Goal: Task Accomplishment & Management: Use online tool/utility

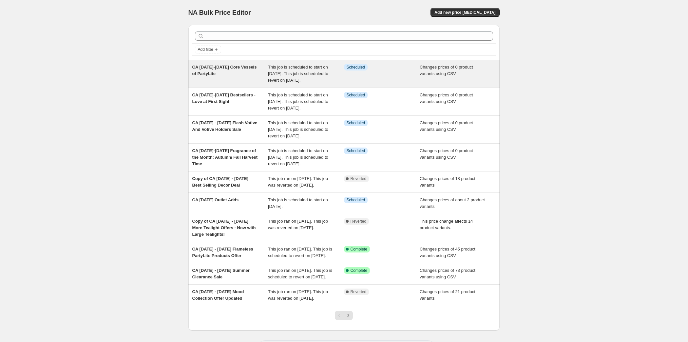
click at [202, 76] on span "CA [DATE]-[DATE] Core Vessels of PartyLite" at bounding box center [224, 70] width 65 height 11
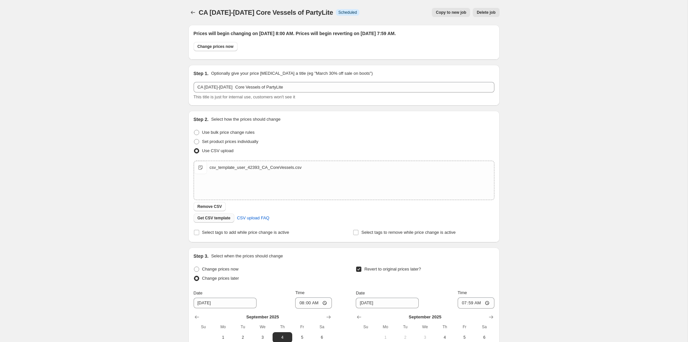
click at [198, 220] on span "Get CSV template" at bounding box center [214, 217] width 33 height 5
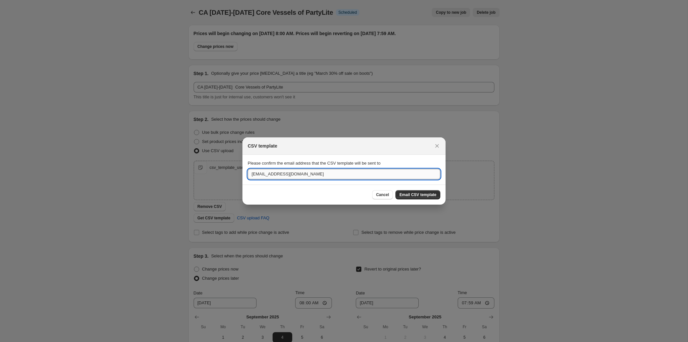
click at [298, 175] on input "[EMAIL_ADDRESS][DOMAIN_NAME]" at bounding box center [344, 174] width 193 height 10
type input "t"
type input "[EMAIL_ADDRESS][DOMAIN_NAME]"
click at [432, 196] on button "Email CSV template" at bounding box center [417, 194] width 45 height 9
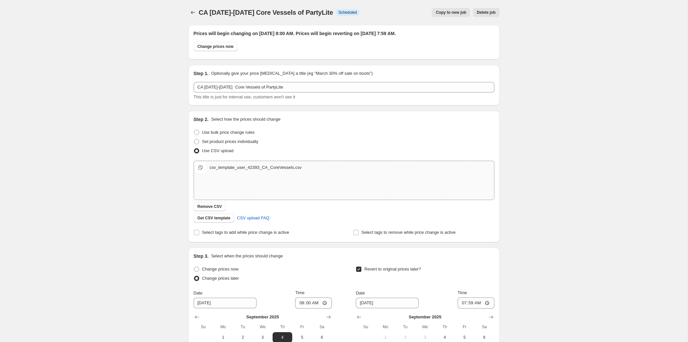
scroll to position [167, 0]
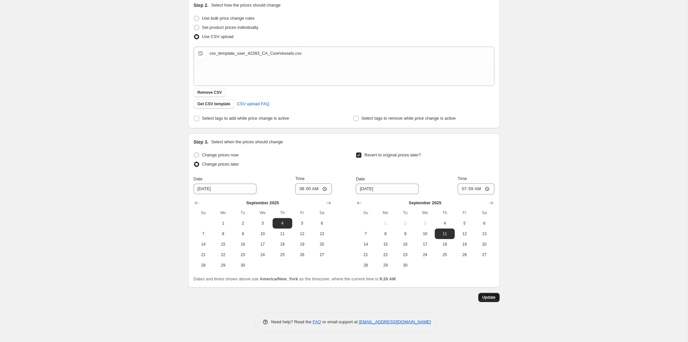
click at [496, 300] on span "Update" at bounding box center [488, 296] width 13 height 5
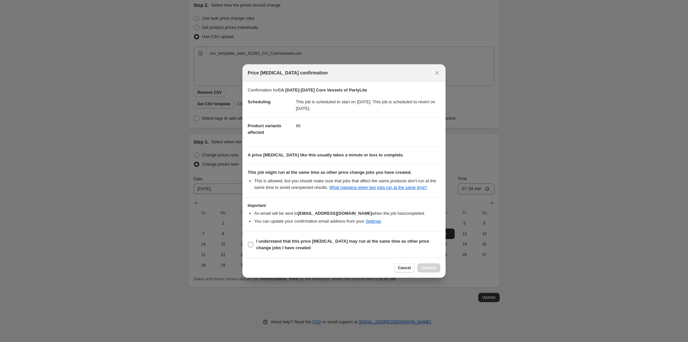
click at [339, 250] on b "I understand that this price [MEDICAL_DATA] may run at the same time as other p…" at bounding box center [342, 243] width 173 height 11
click at [253, 247] on input "I understand that this price [MEDICAL_DATA] may run at the same time as other p…" at bounding box center [250, 244] width 5 height 5
checkbox input "true"
click at [436, 270] on span "Confirm" at bounding box center [428, 267] width 15 height 5
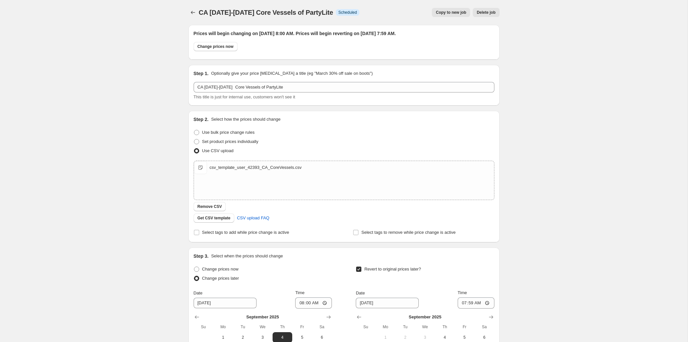
click at [85, 294] on div "CA [DATE]-[DATE] Core Vessels of PartyLite. This page is ready CA [DATE]-[DATE]…" at bounding box center [344, 228] width 688 height 456
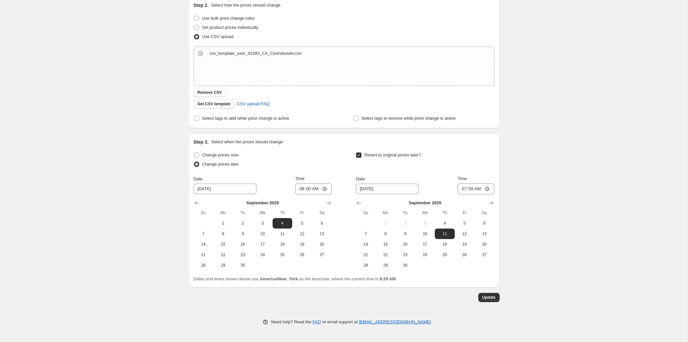
scroll to position [205, 0]
click at [496, 294] on span "Update" at bounding box center [488, 296] width 13 height 5
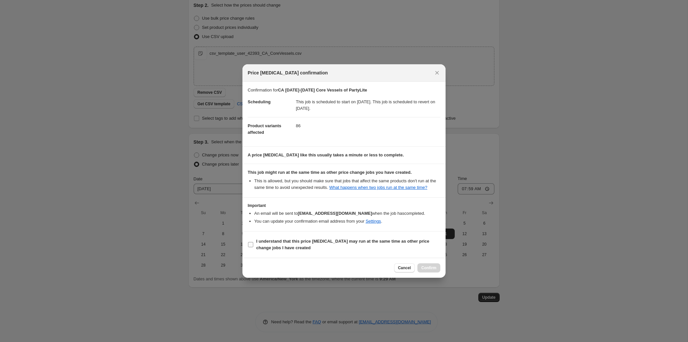
drag, startPoint x: 326, startPoint y: 267, endPoint x: 364, endPoint y: 267, distance: 38.3
click at [326, 251] on span "I understand that this price [MEDICAL_DATA] may run at the same time as other p…" at bounding box center [348, 244] width 184 height 13
click at [253, 247] on input "I understand that this price [MEDICAL_DATA] may run at the same time as other p…" at bounding box center [250, 244] width 5 height 5
checkbox input "true"
click at [436, 270] on span "Confirm" at bounding box center [428, 267] width 15 height 5
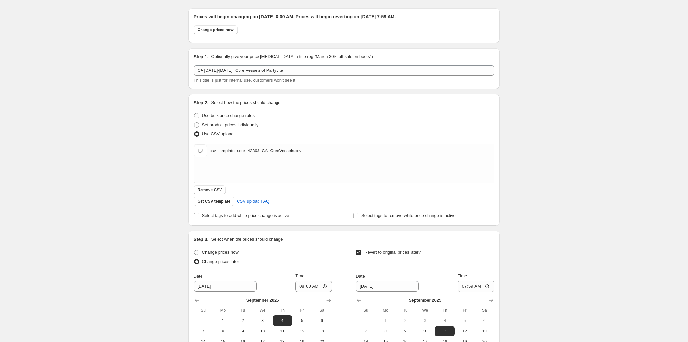
scroll to position [0, 0]
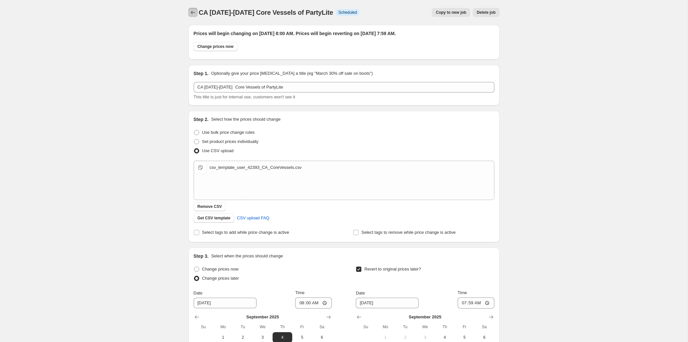
click at [188, 15] on button "Price change jobs" at bounding box center [192, 12] width 9 height 9
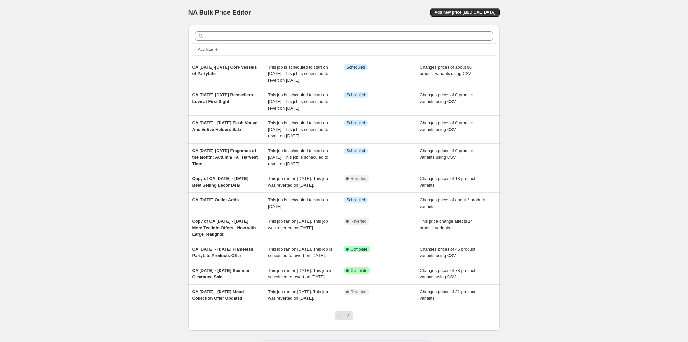
click at [36, 159] on div "NA Bulk Price Editor. This page is ready NA Bulk Price Editor Add new price [ME…" at bounding box center [344, 185] width 688 height 370
